Goal: Navigation & Orientation: Find specific page/section

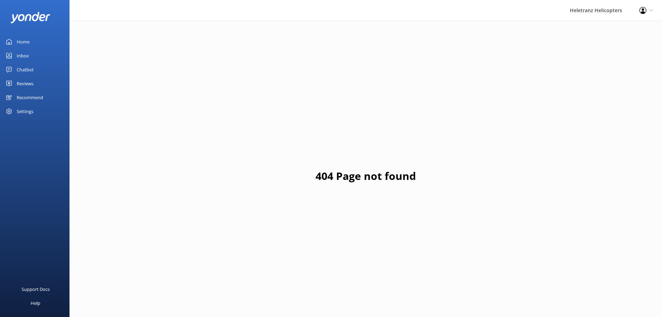
click at [34, 79] on link "Reviews" at bounding box center [35, 83] width 70 height 14
